Goal: Information Seeking & Learning: Find specific fact

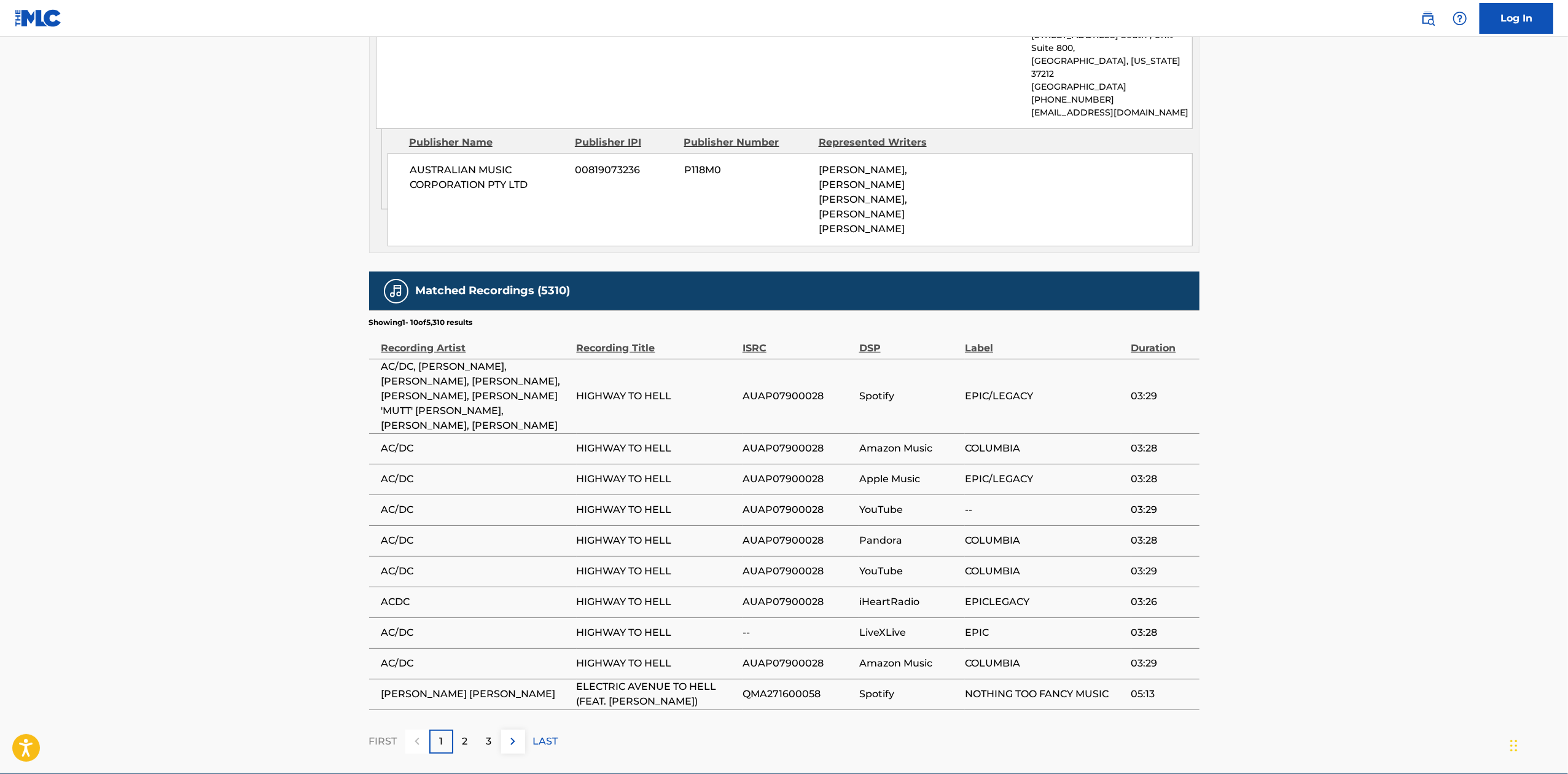
click at [473, 730] on div "2" at bounding box center [465, 742] width 24 height 24
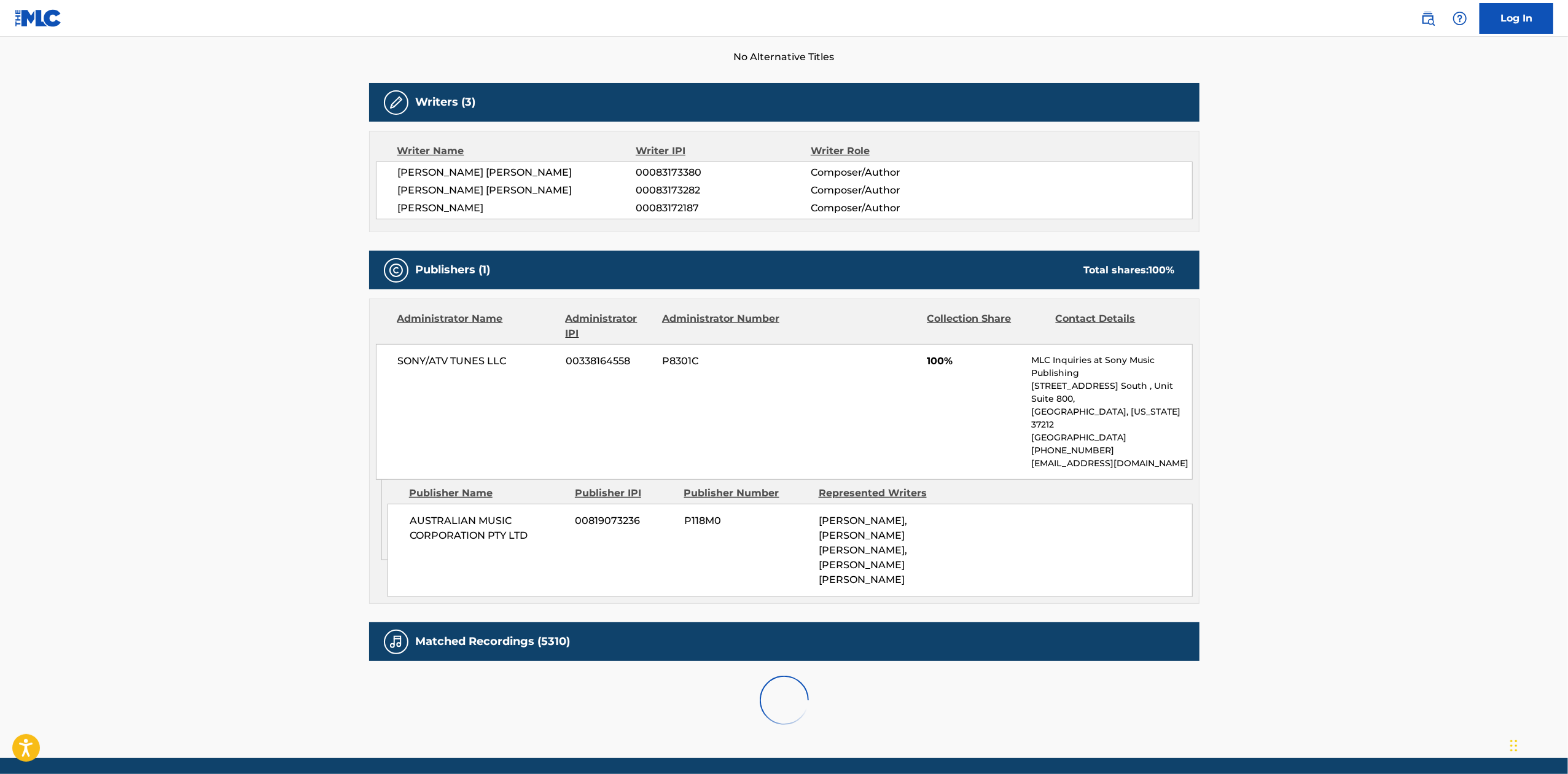
scroll to position [700, 0]
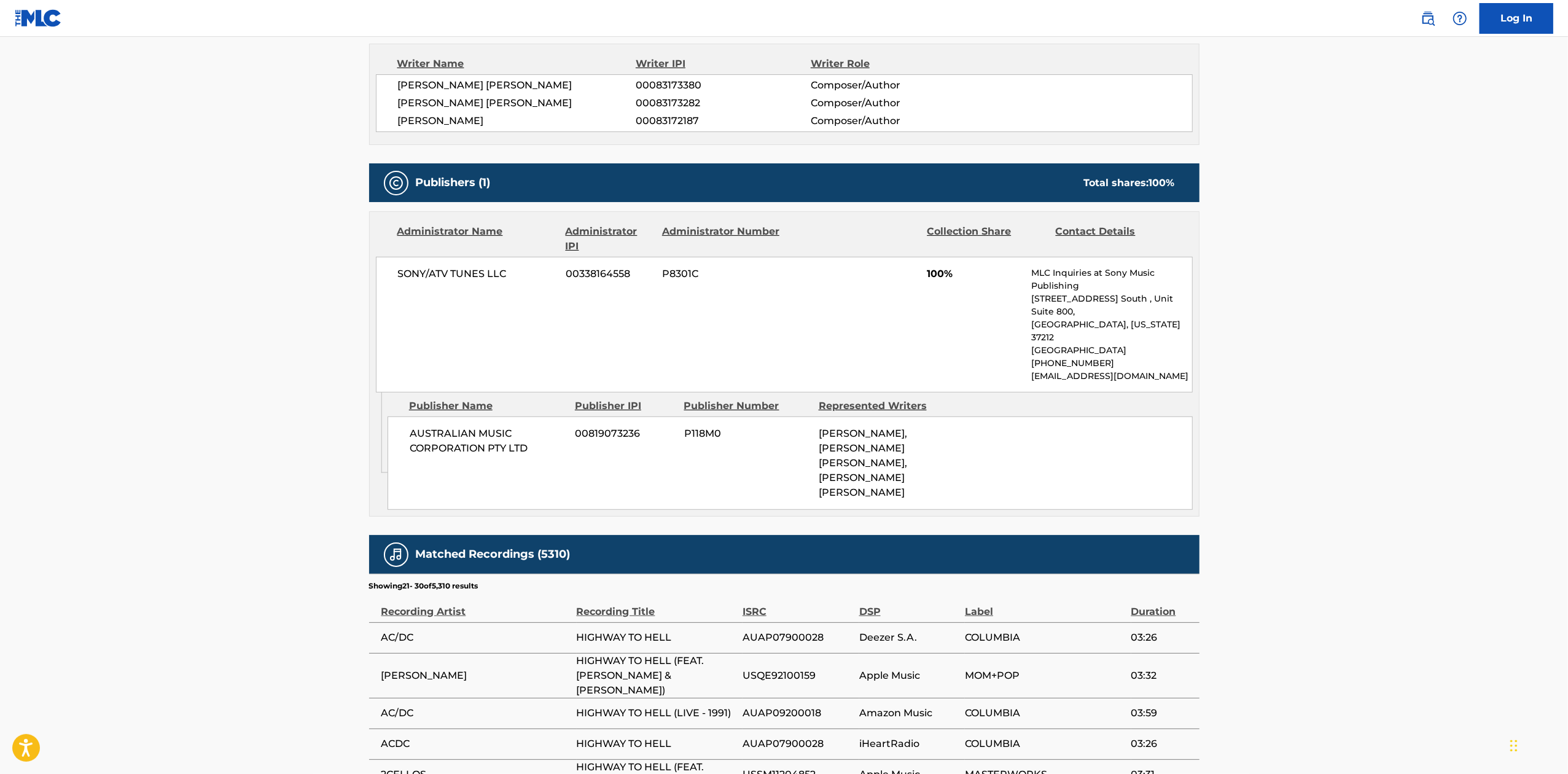
scroll to position [0, 0]
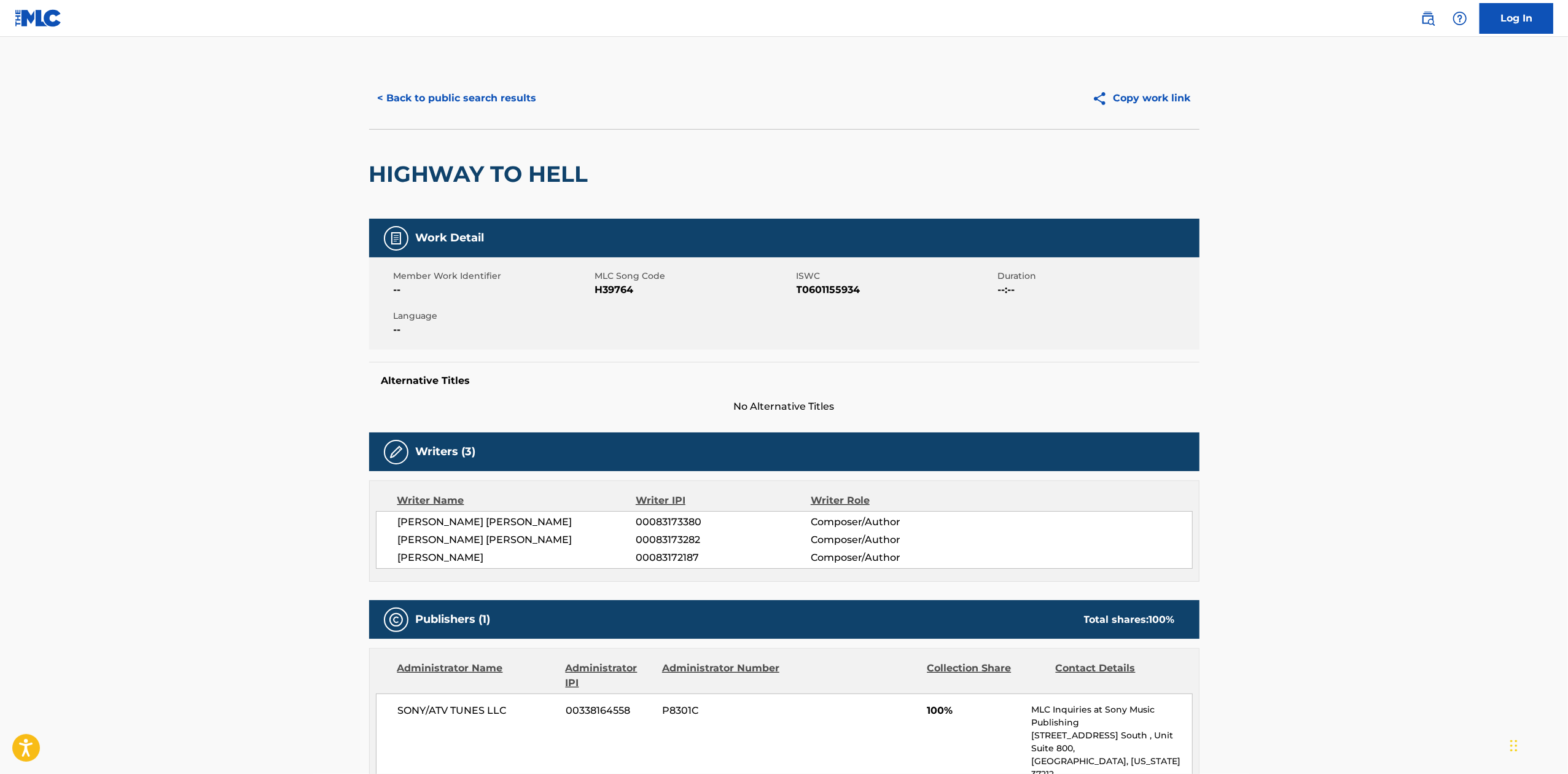
click at [473, 96] on button "< Back to public search results" at bounding box center [457, 98] width 176 height 30
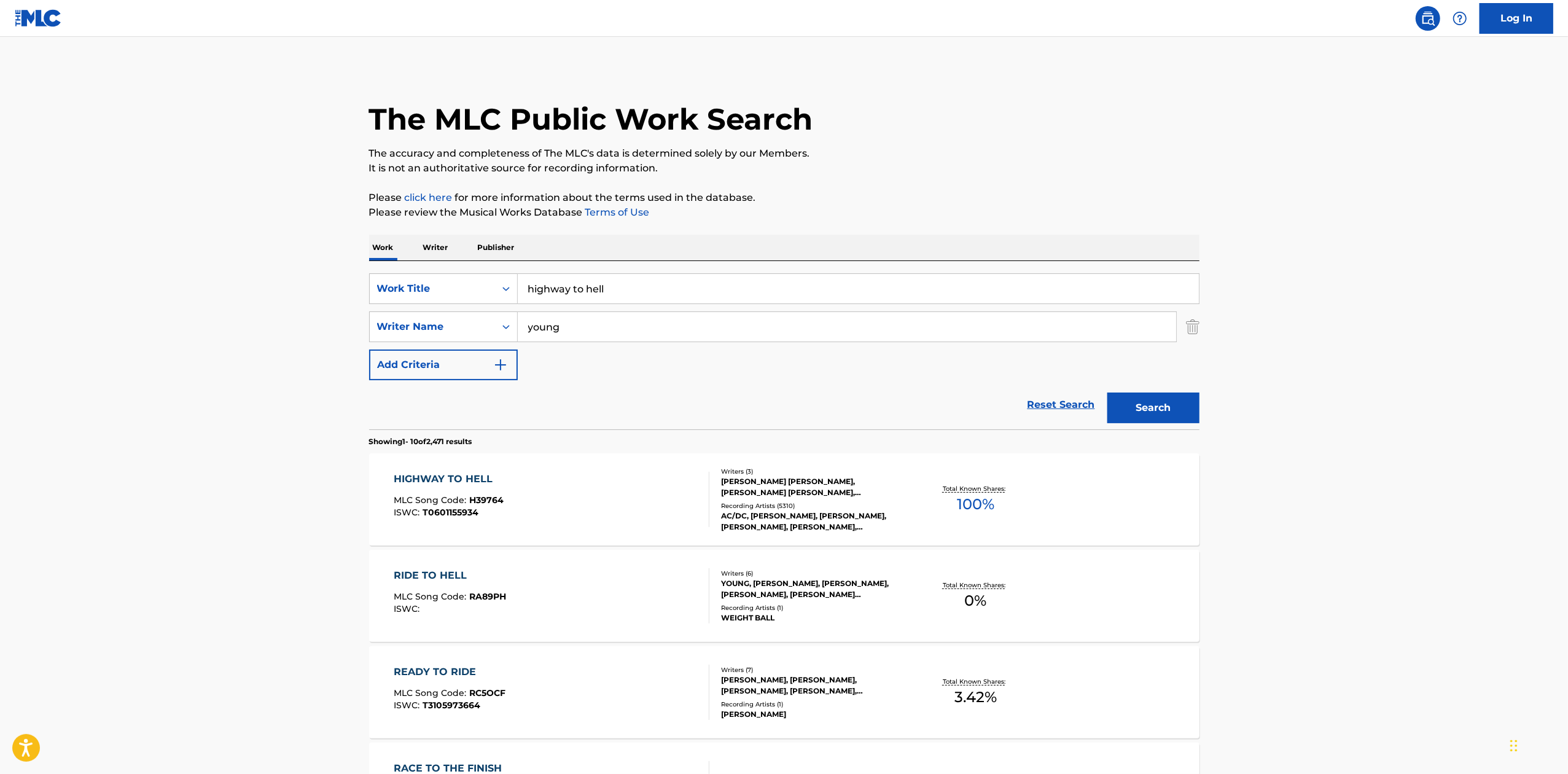
drag, startPoint x: 665, startPoint y: 289, endPoint x: 468, endPoint y: 304, distance: 197.6
click at [468, 304] on div "SearchWithCriteriab1227ee7-2edb-442d-af3b-ca492d02962f Work Title highway to he…" at bounding box center [784, 327] width 831 height 107
type input "wholesome pills"
click at [579, 388] on div "Reset Search Search" at bounding box center [784, 404] width 831 height 49
click at [592, 325] on input "young" at bounding box center [846, 327] width 658 height 30
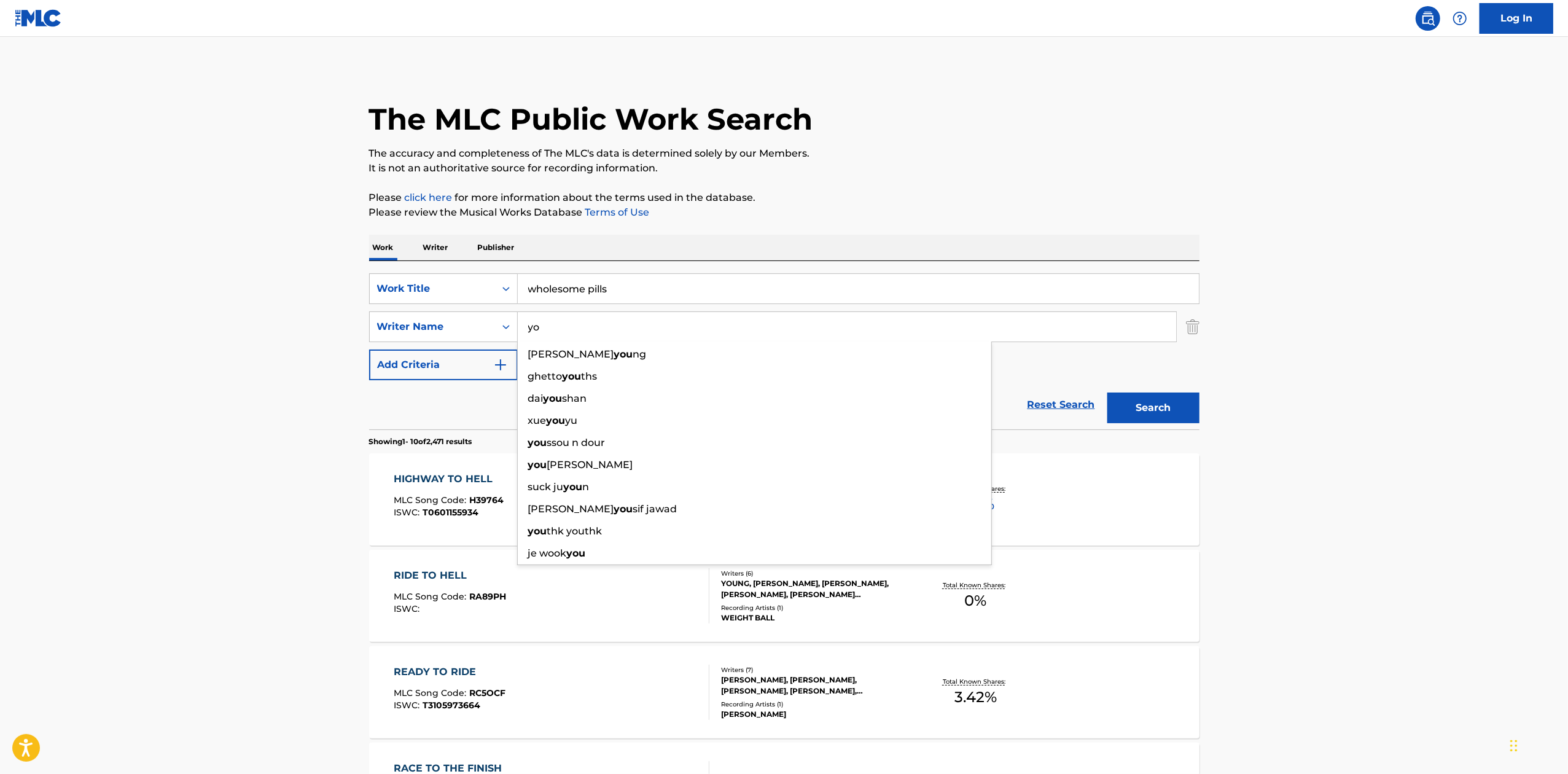
type input "y"
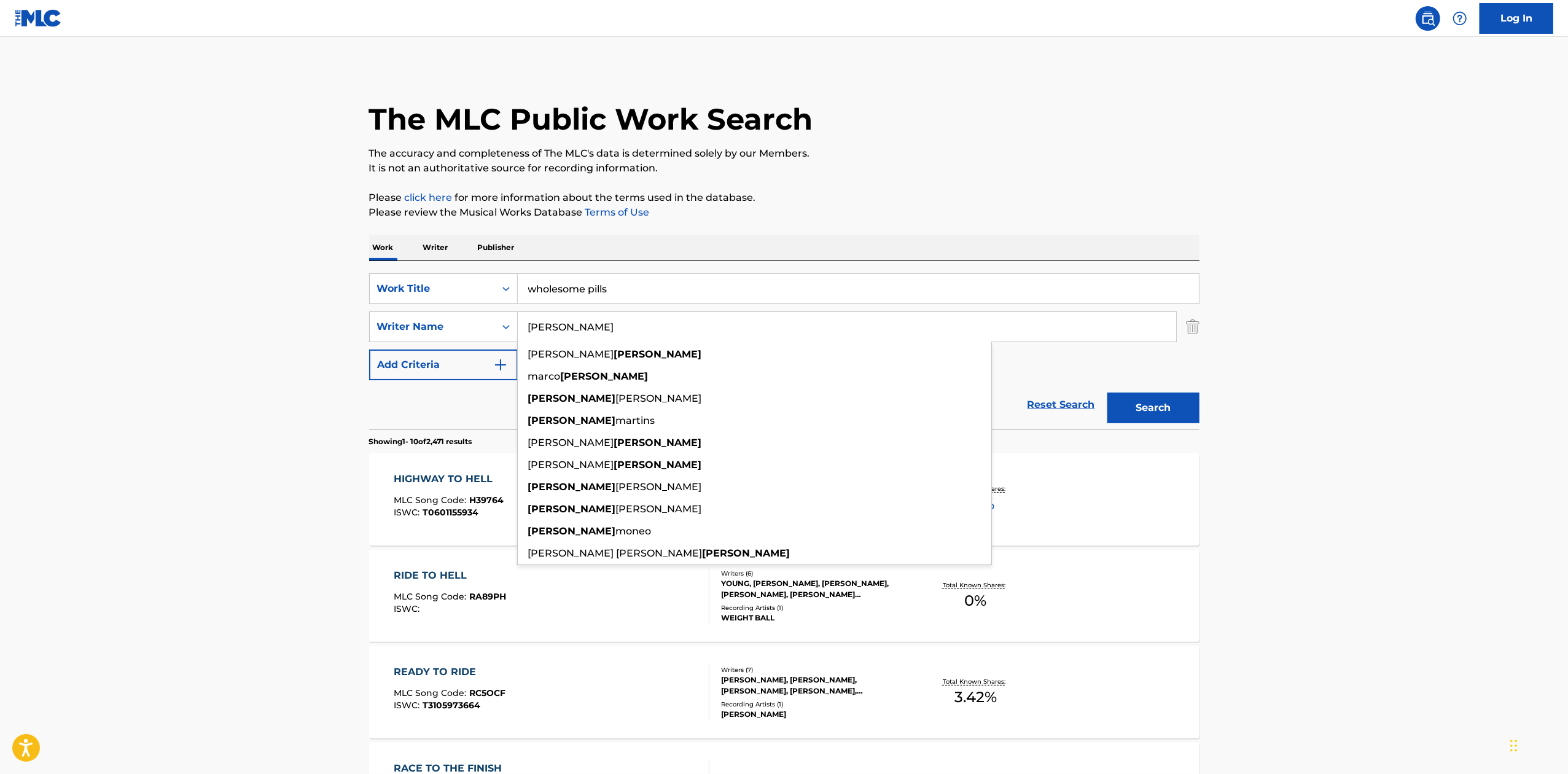
type input "[PERSON_NAME]"
click at [1033, 363] on div "SearchWithCriteriab1227ee7-2edb-442d-af3b-ca492d02962f Work Title wholesome pil…" at bounding box center [784, 327] width 831 height 107
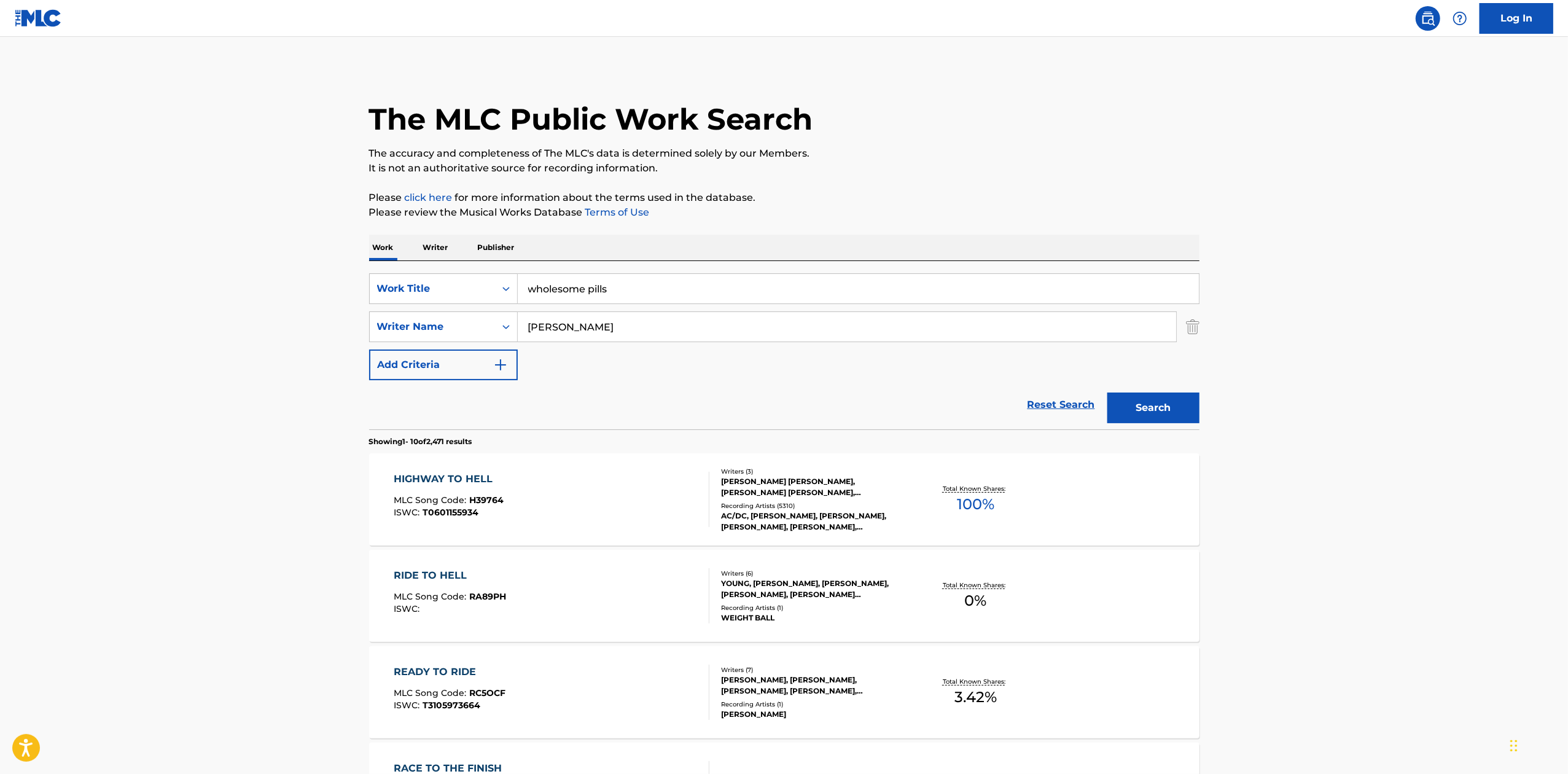
click at [1157, 403] on button "Search" at bounding box center [1154, 407] width 92 height 30
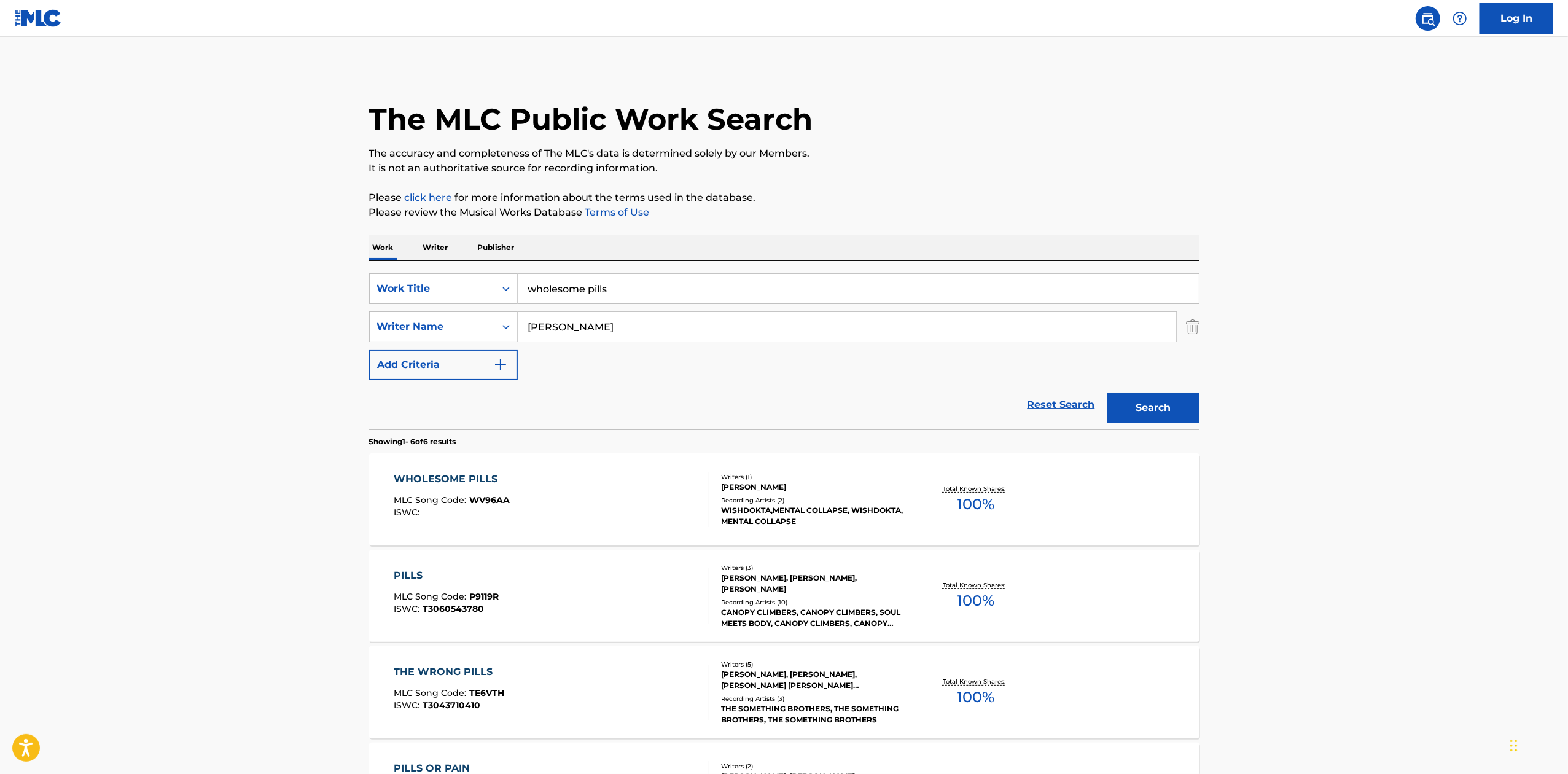
click at [769, 509] on div "WISHDOKTA,MENTAL COLLAPSE, WISHDOKTA, MENTAL COLLAPSE" at bounding box center [813, 516] width 186 height 22
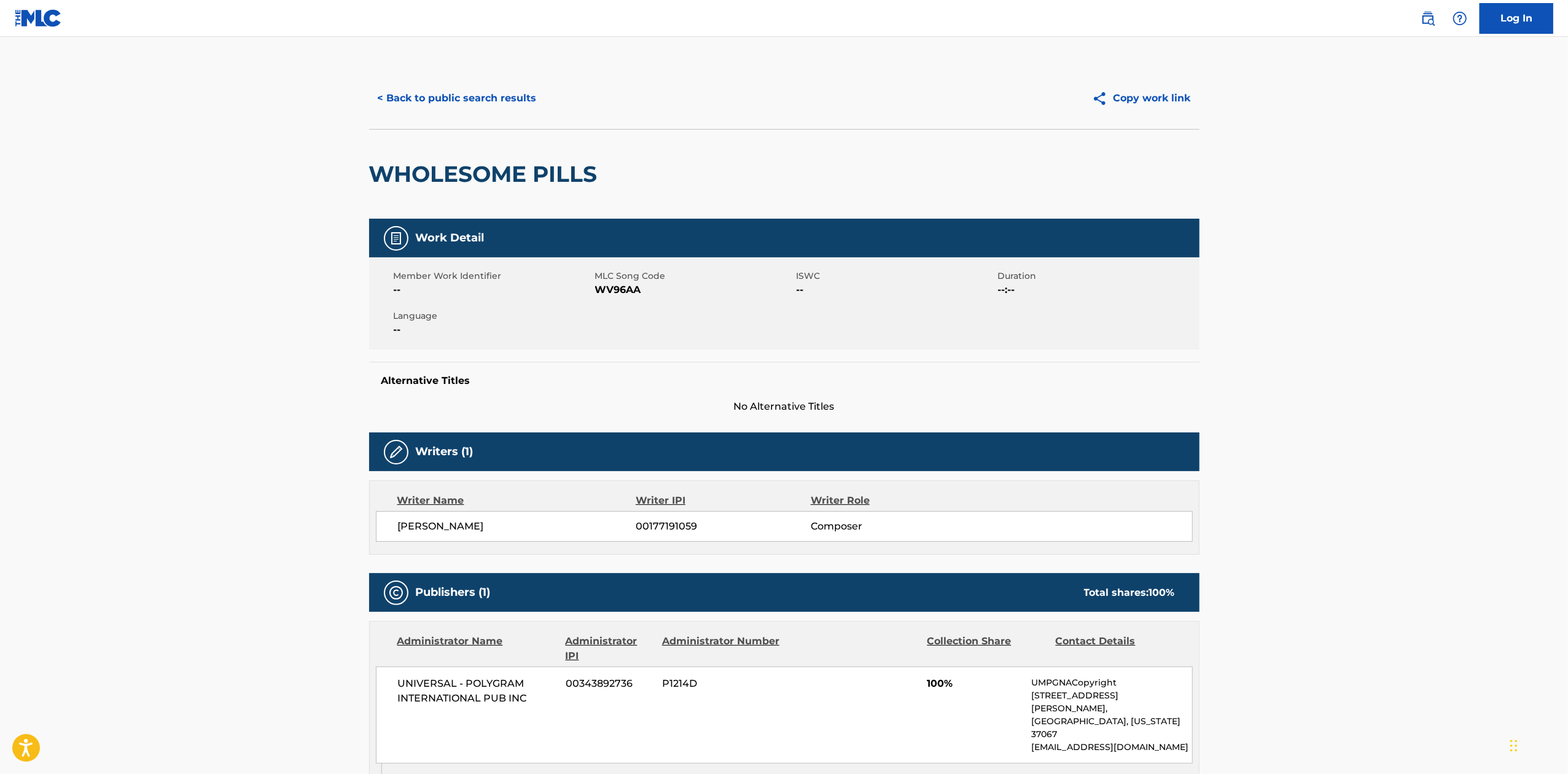
click at [468, 103] on button "< Back to public search results" at bounding box center [457, 98] width 176 height 30
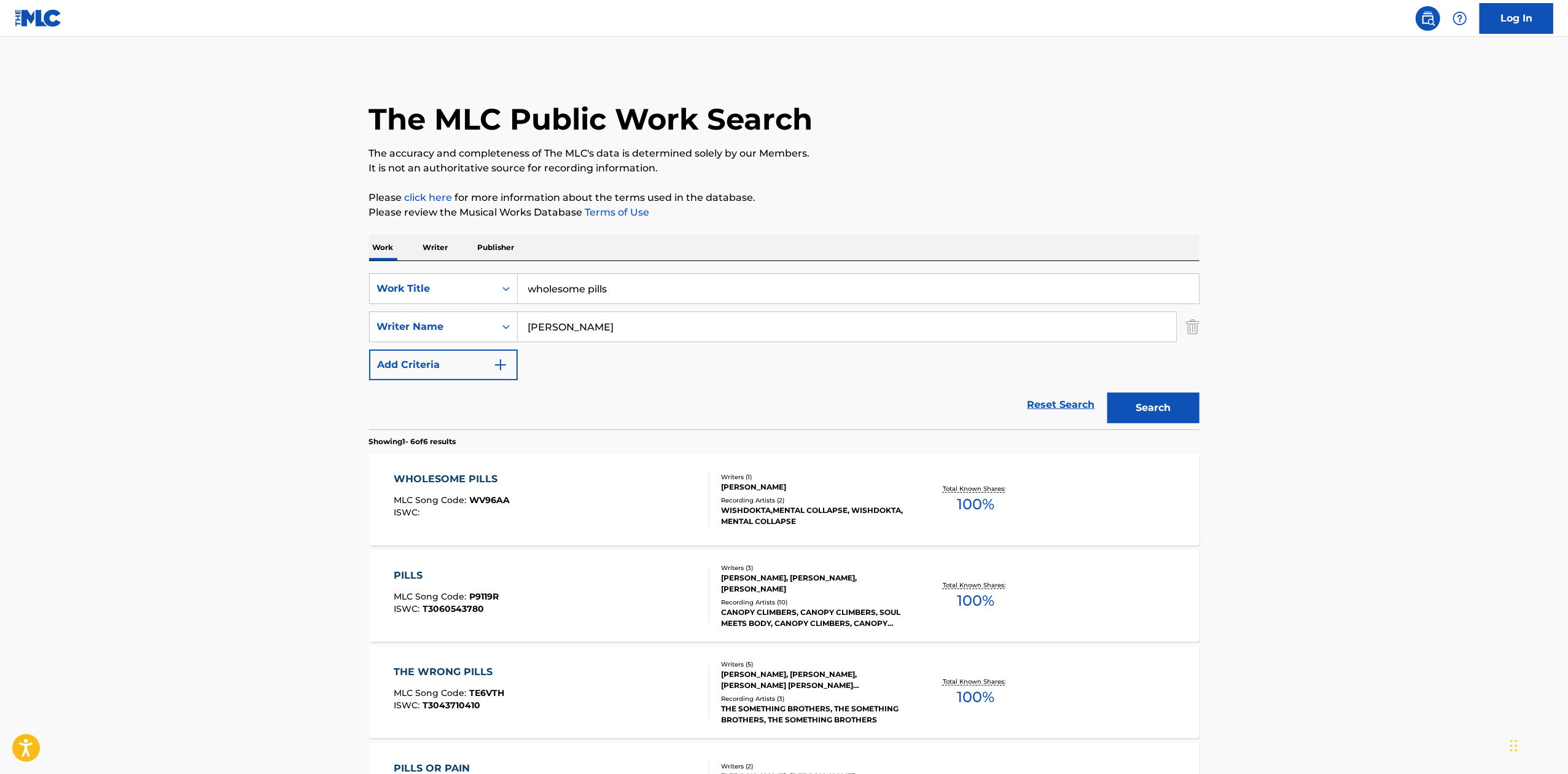
click at [941, 483] on div "Total Known Shares: 100 %" at bounding box center [976, 499] width 138 height 38
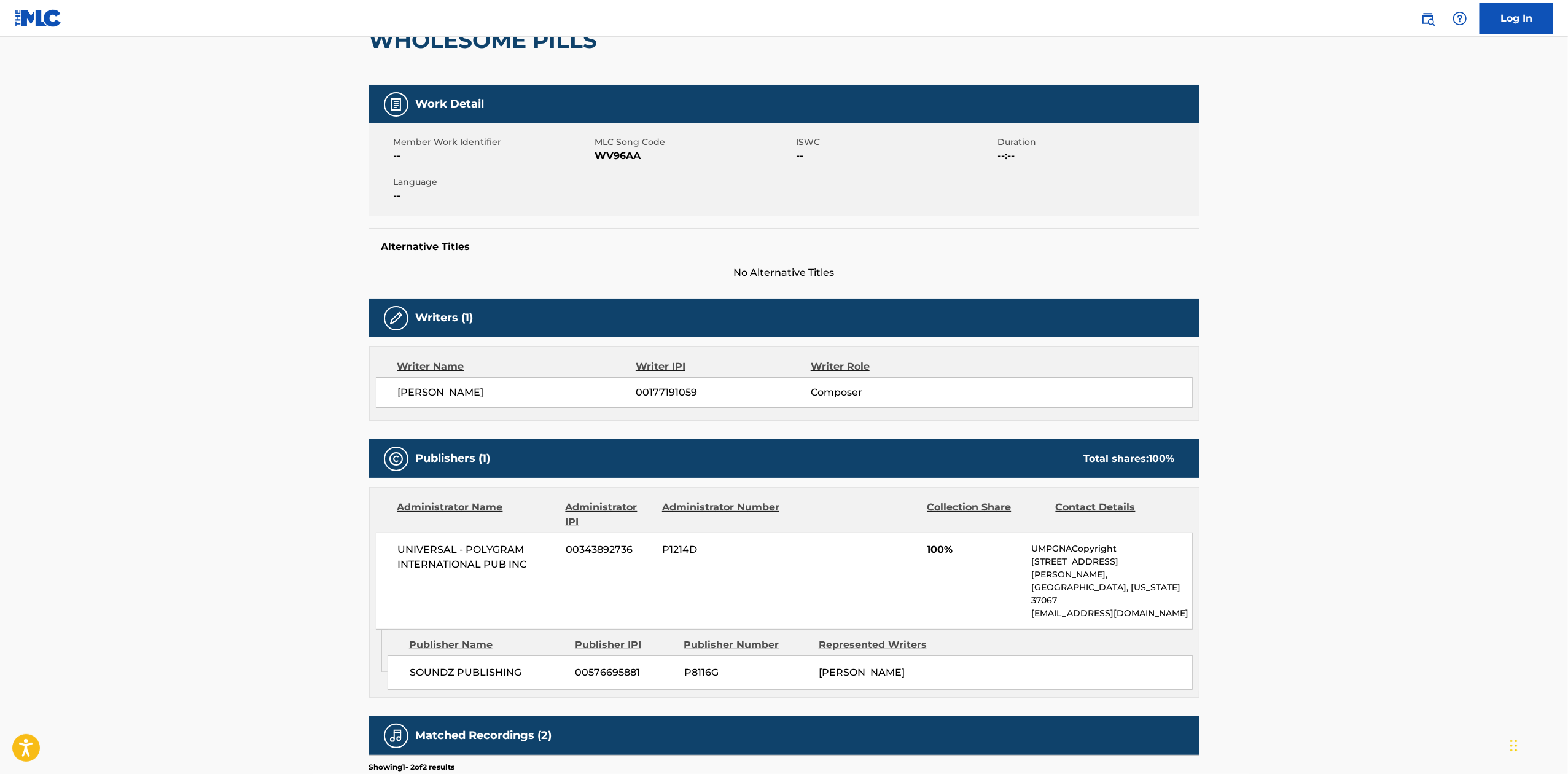
scroll to position [274, 0]
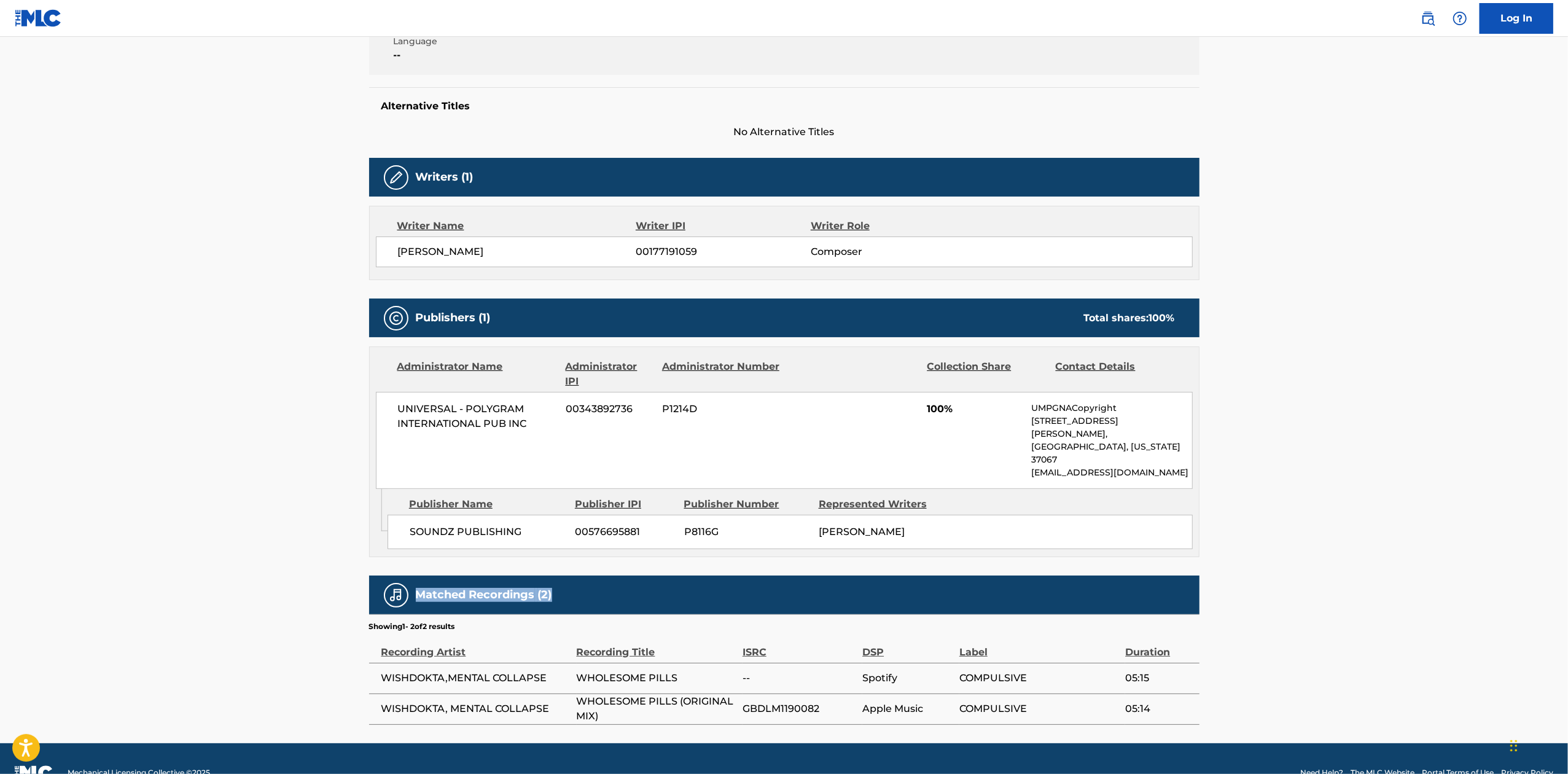
drag, startPoint x: 562, startPoint y: 565, endPoint x: 416, endPoint y: 567, distance: 146.0
click at [416, 576] on div "Matched Recordings (2)" at bounding box center [784, 595] width 831 height 39
click at [1044, 632] on div "Label" at bounding box center [1039, 646] width 160 height 28
